Goal: Task Accomplishment & Management: Manage account settings

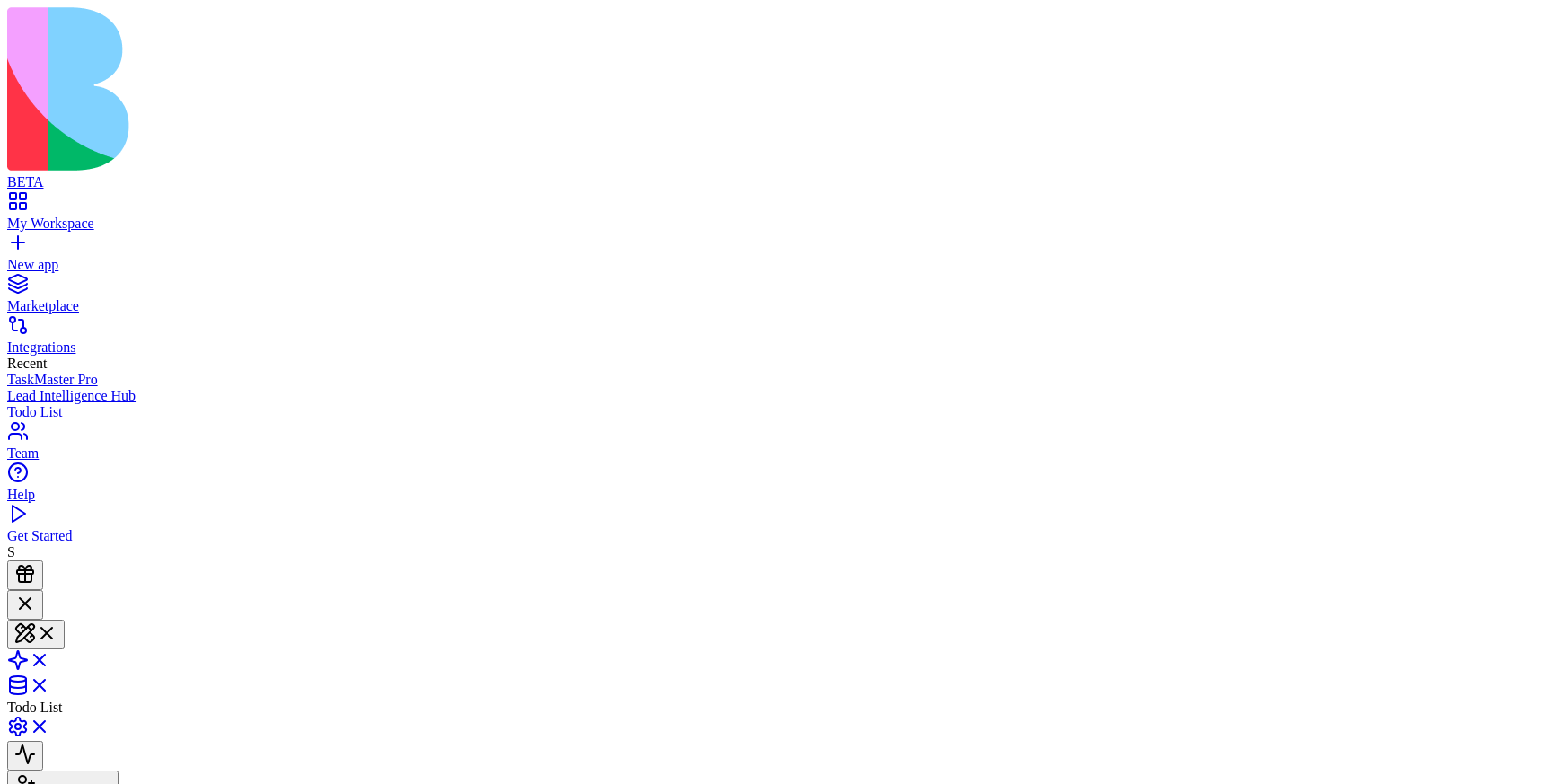
scroll to position [490, 0]
type textarea "**********"
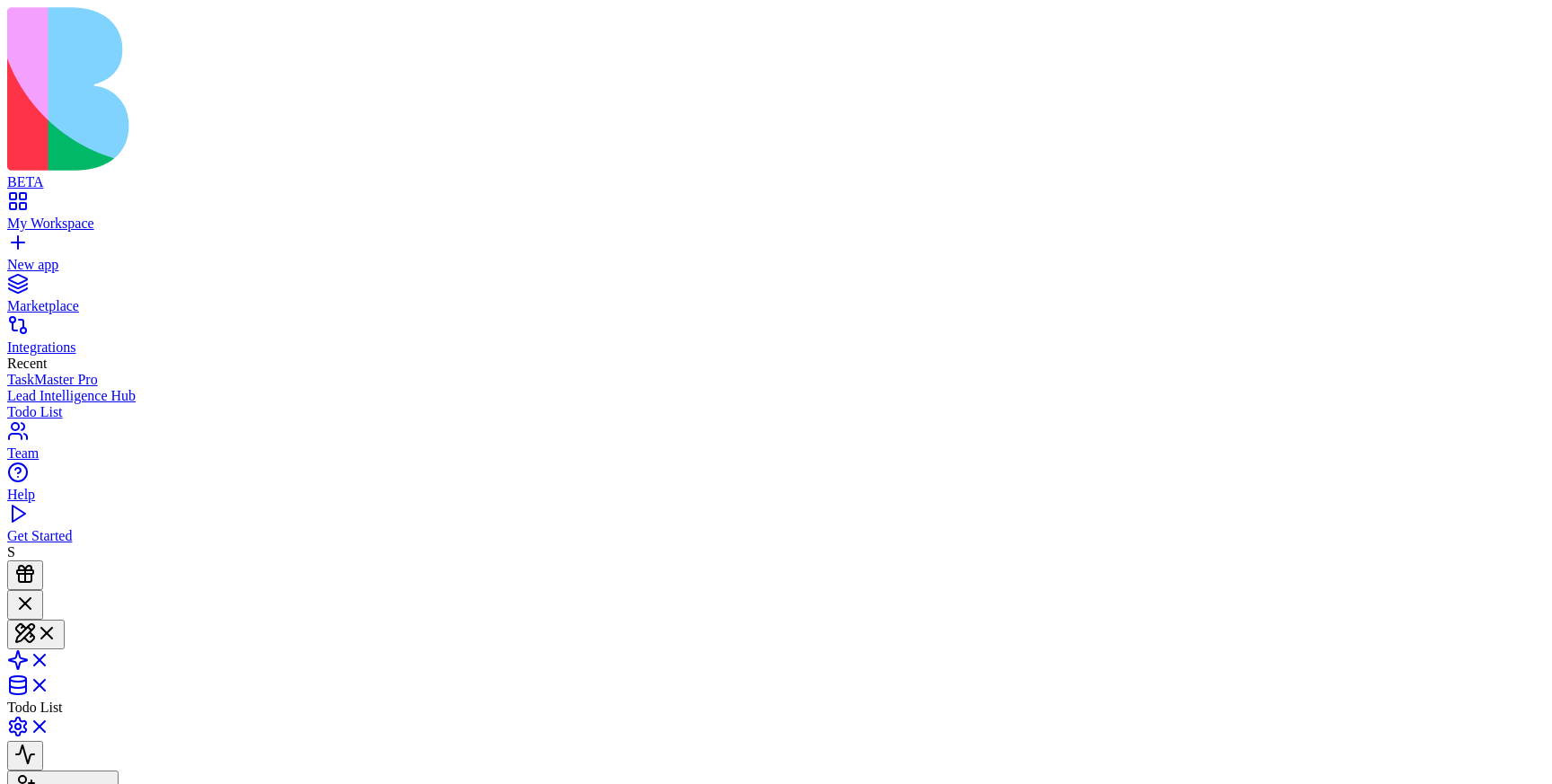
click at [118, 770] on button "Invite & Share" at bounding box center [63, 785] width 112 height 30
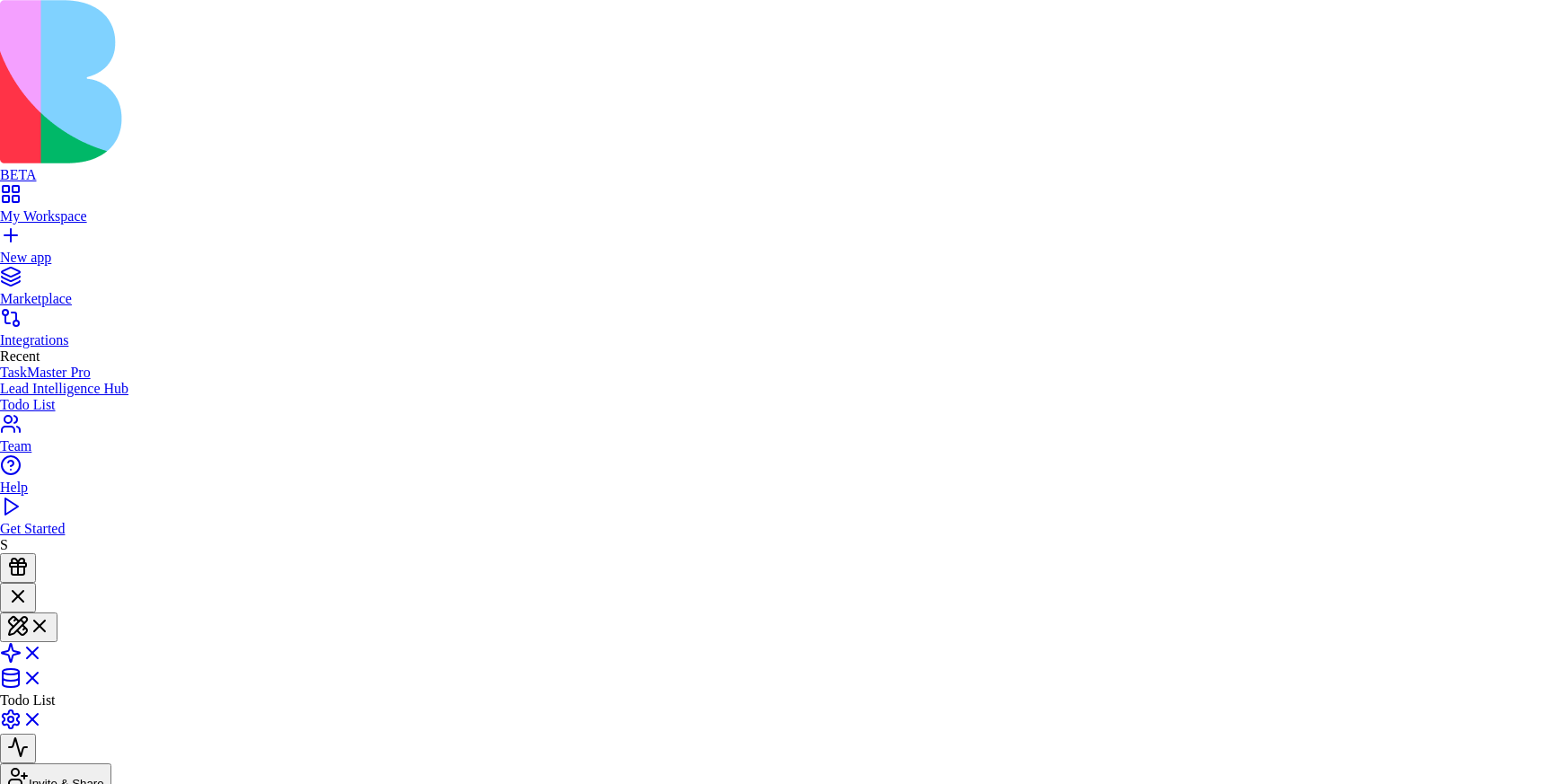
type input "*"
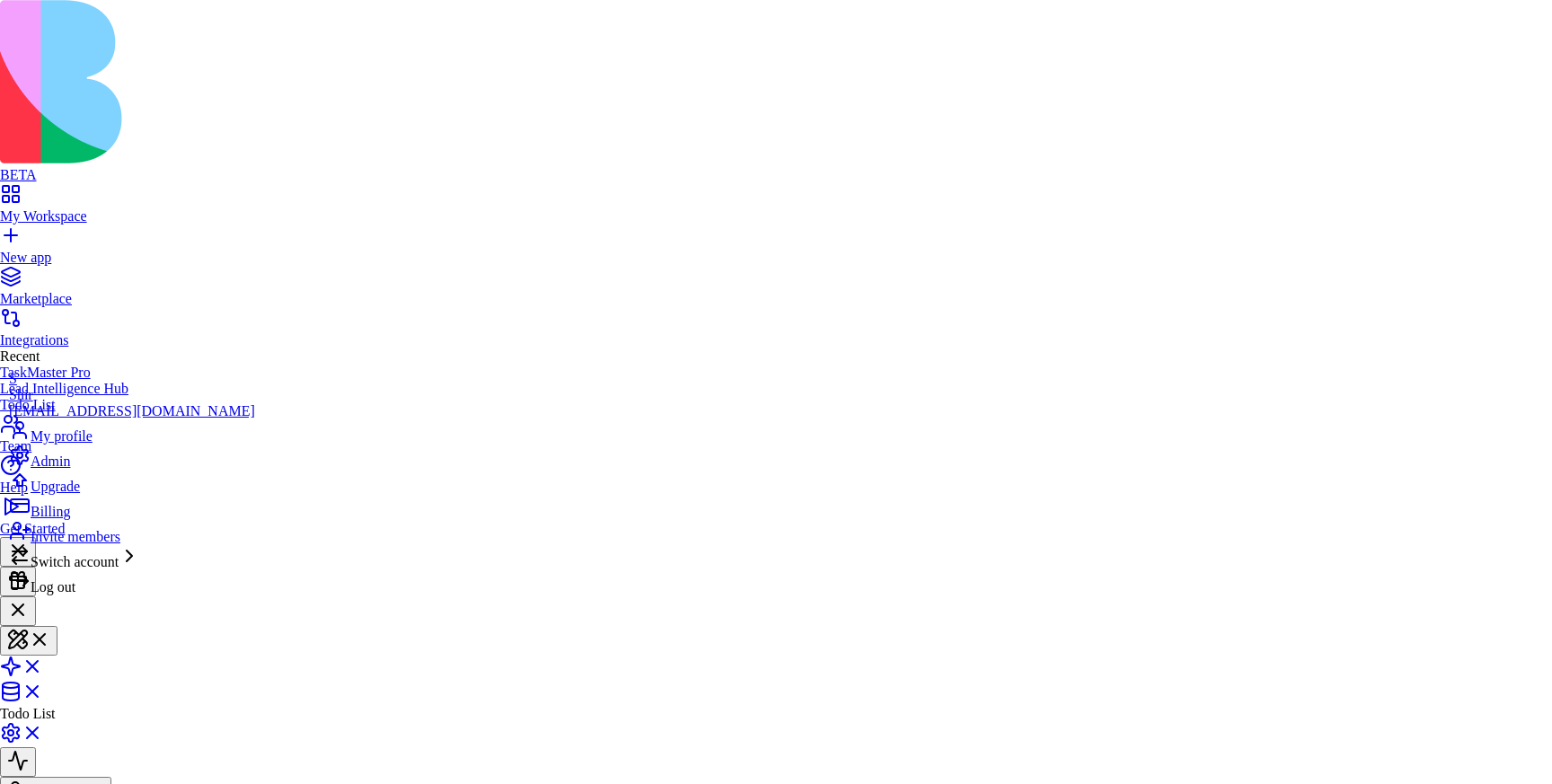
click at [70, 468] on span "Admin" at bounding box center [50, 461] width 39 height 15
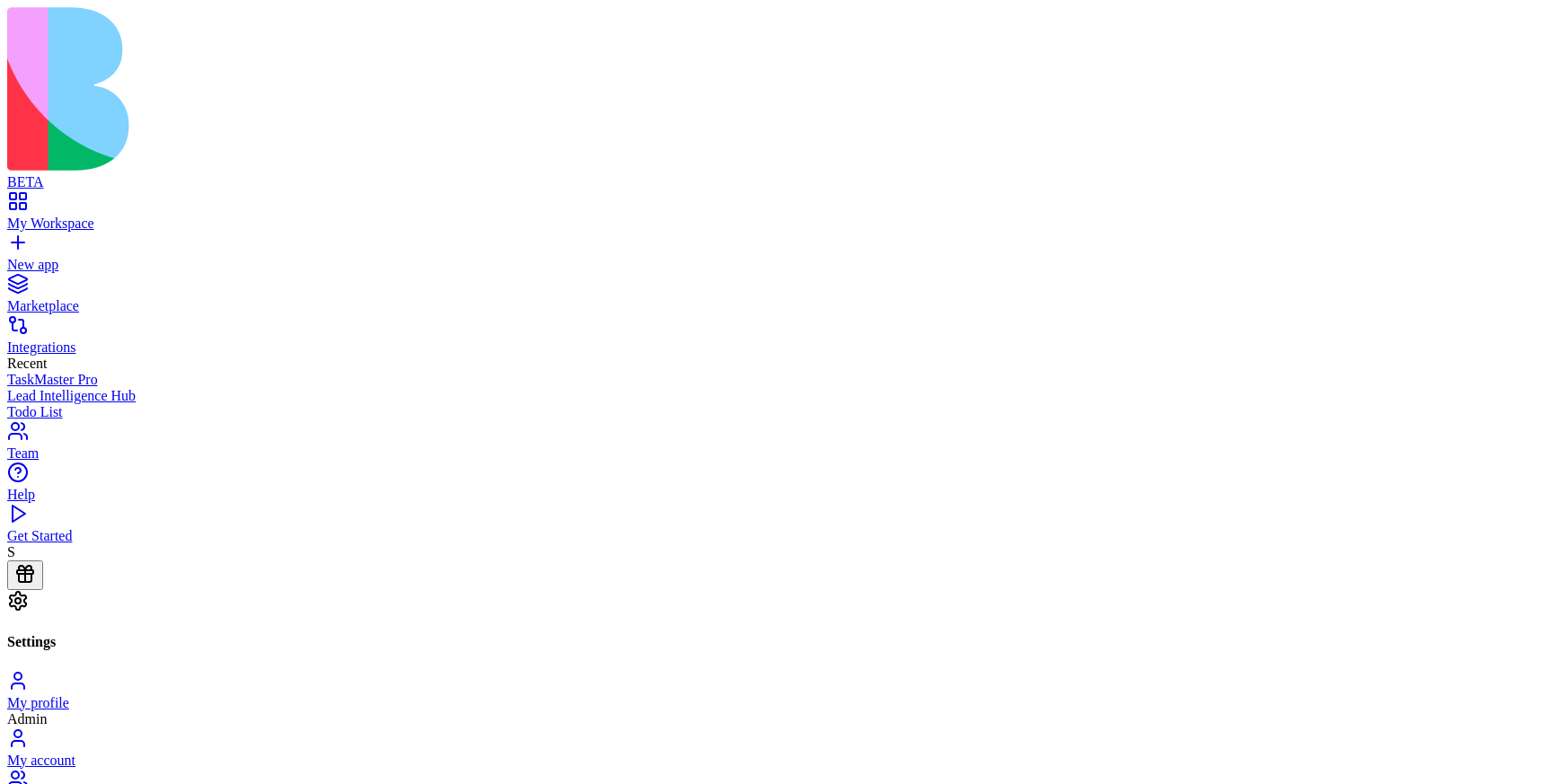
scroll to position [276, 0]
